Goal: Information Seeking & Learning: Learn about a topic

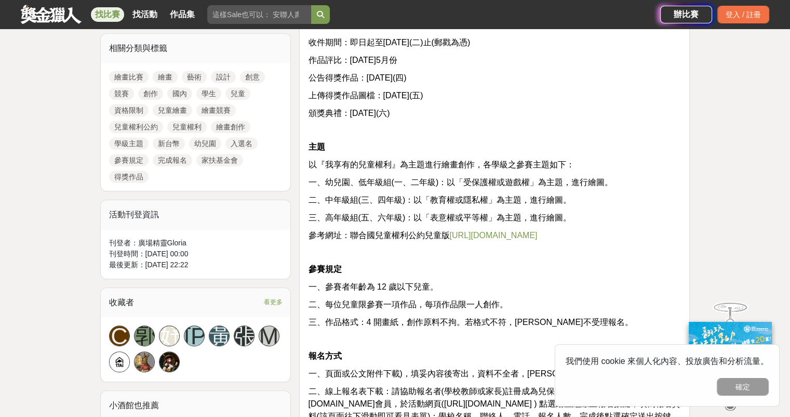
scroll to position [312, 0]
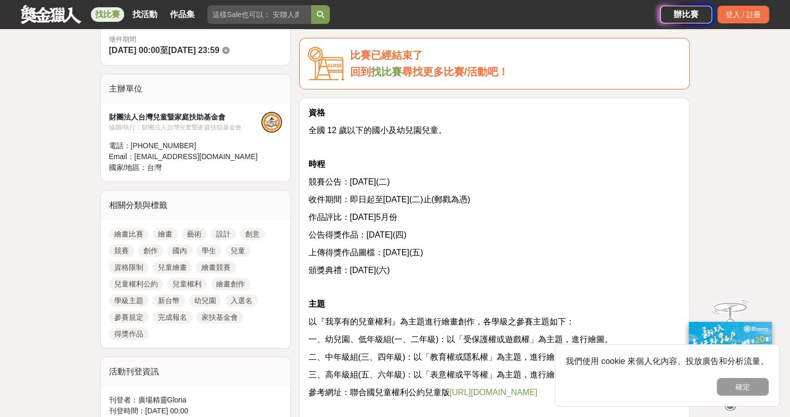
click at [166, 266] on link "兒童繪畫" at bounding box center [172, 267] width 39 height 12
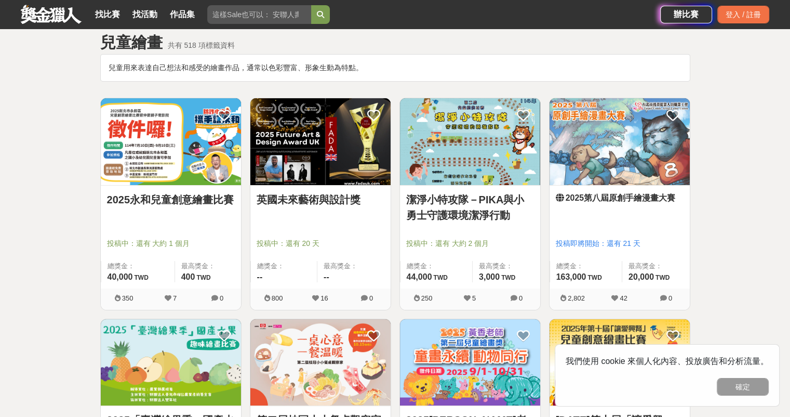
scroll to position [156, 0]
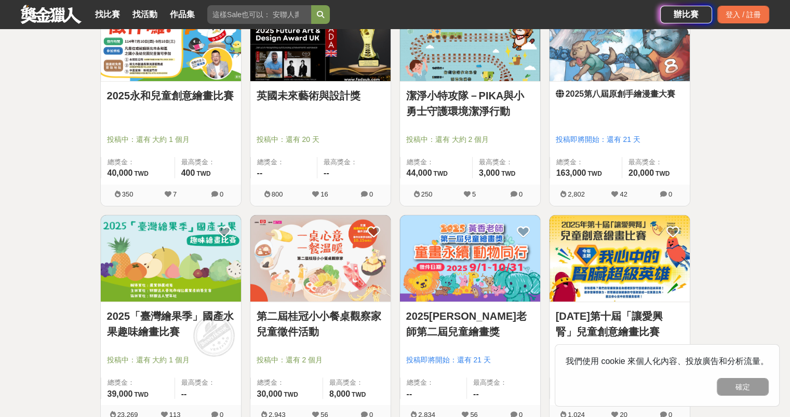
click at [482, 261] on img at bounding box center [470, 258] width 140 height 87
click at [321, 243] on img at bounding box center [320, 258] width 140 height 87
click at [193, 240] on img at bounding box center [171, 258] width 140 height 87
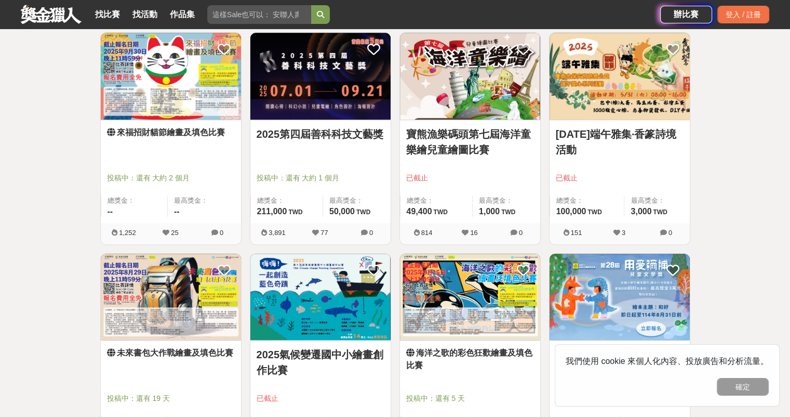
scroll to position [987, 0]
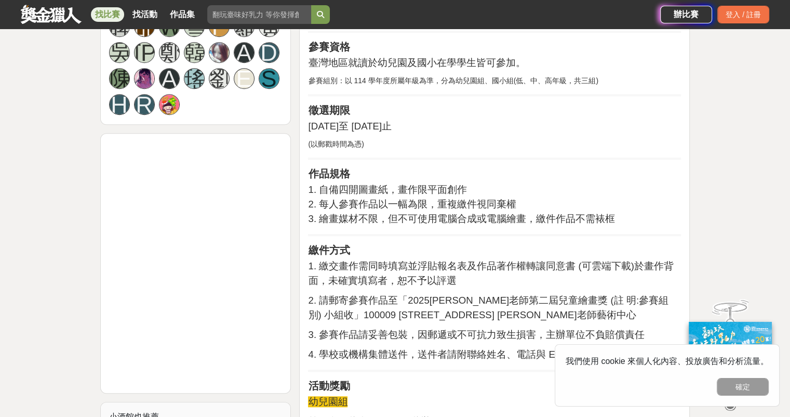
scroll to position [987, 0]
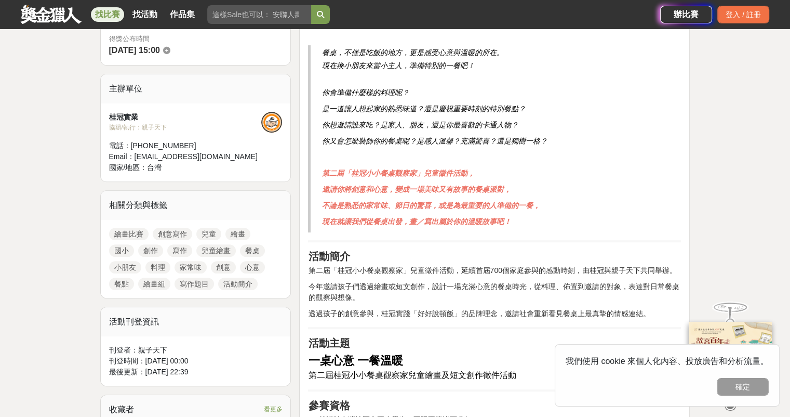
scroll to position [156, 0]
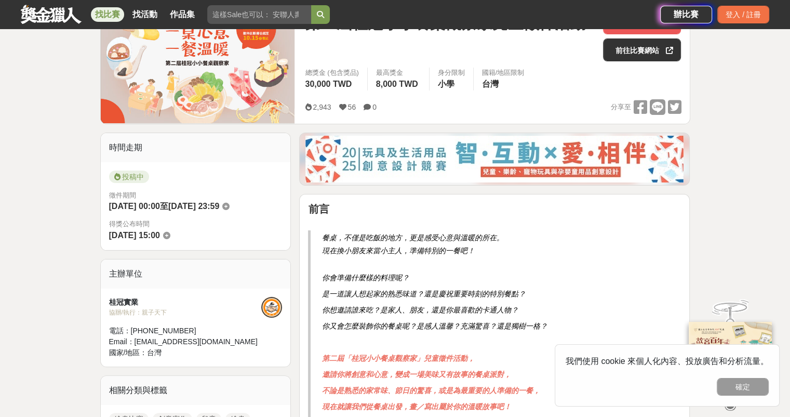
click at [476, 249] on p "現在換小朋友來當小主人，準備特別的一餐吧！" at bounding box center [495, 256] width 348 height 22
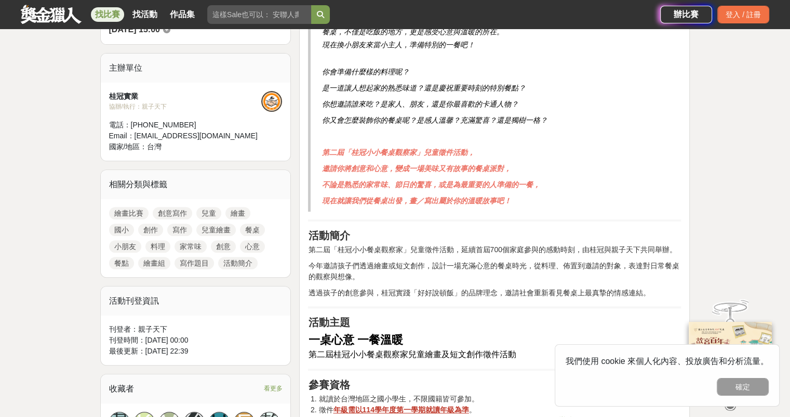
scroll to position [364, 0]
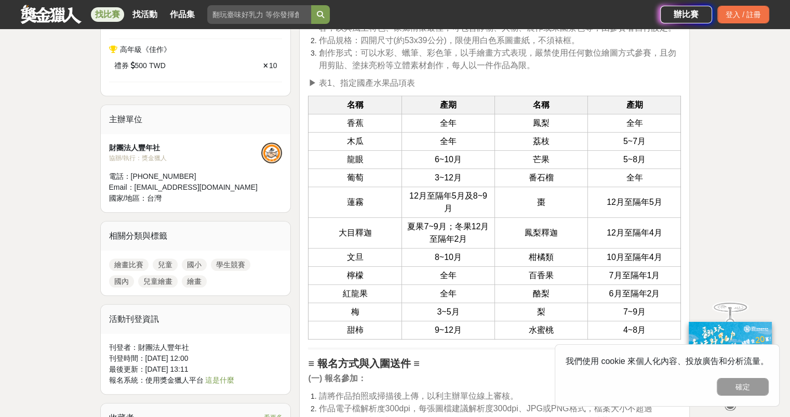
scroll to position [623, 0]
